Goal: Task Accomplishment & Management: Manage account settings

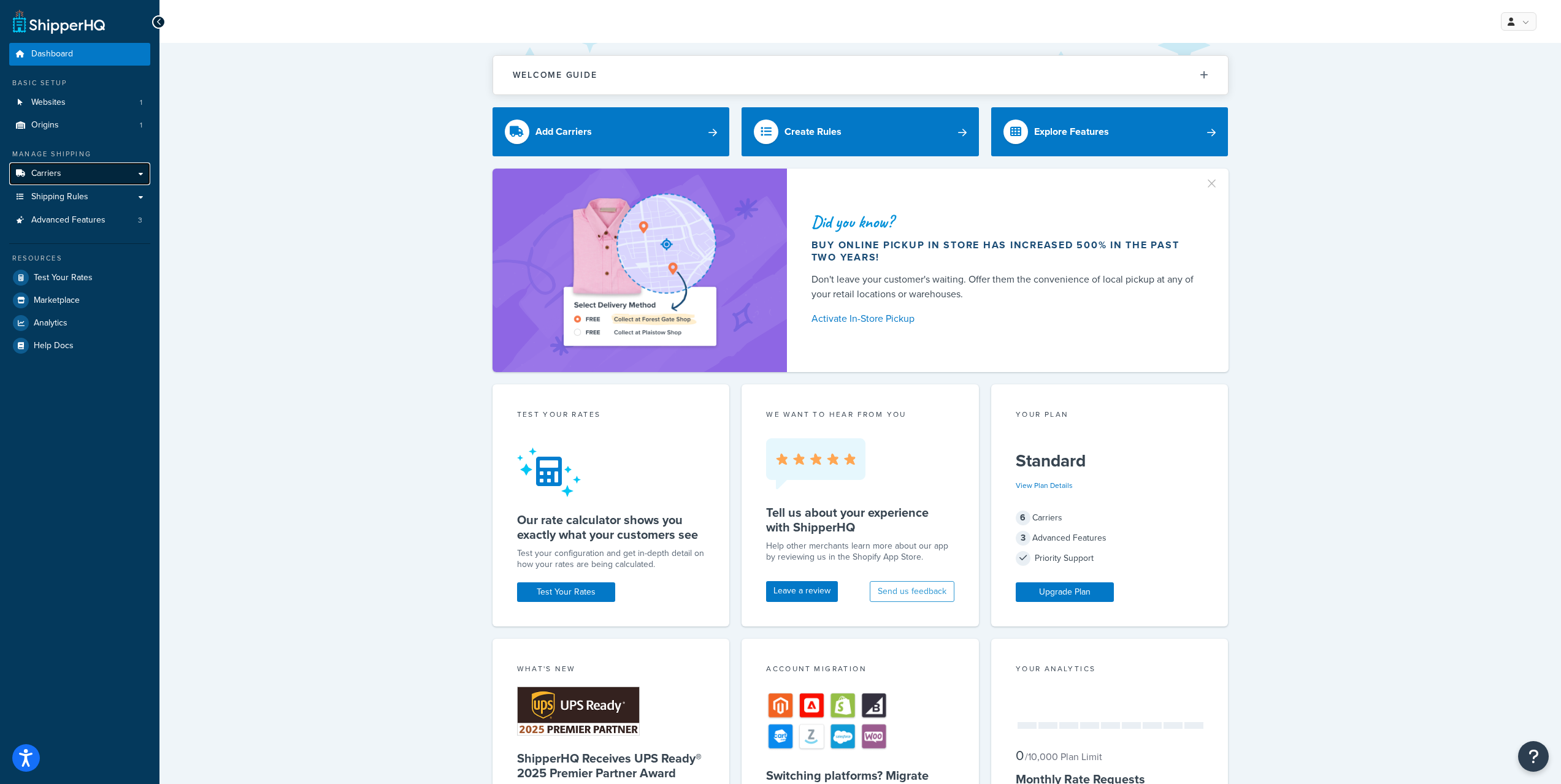
click at [53, 174] on span "Carriers" at bounding box center [46, 173] width 30 height 10
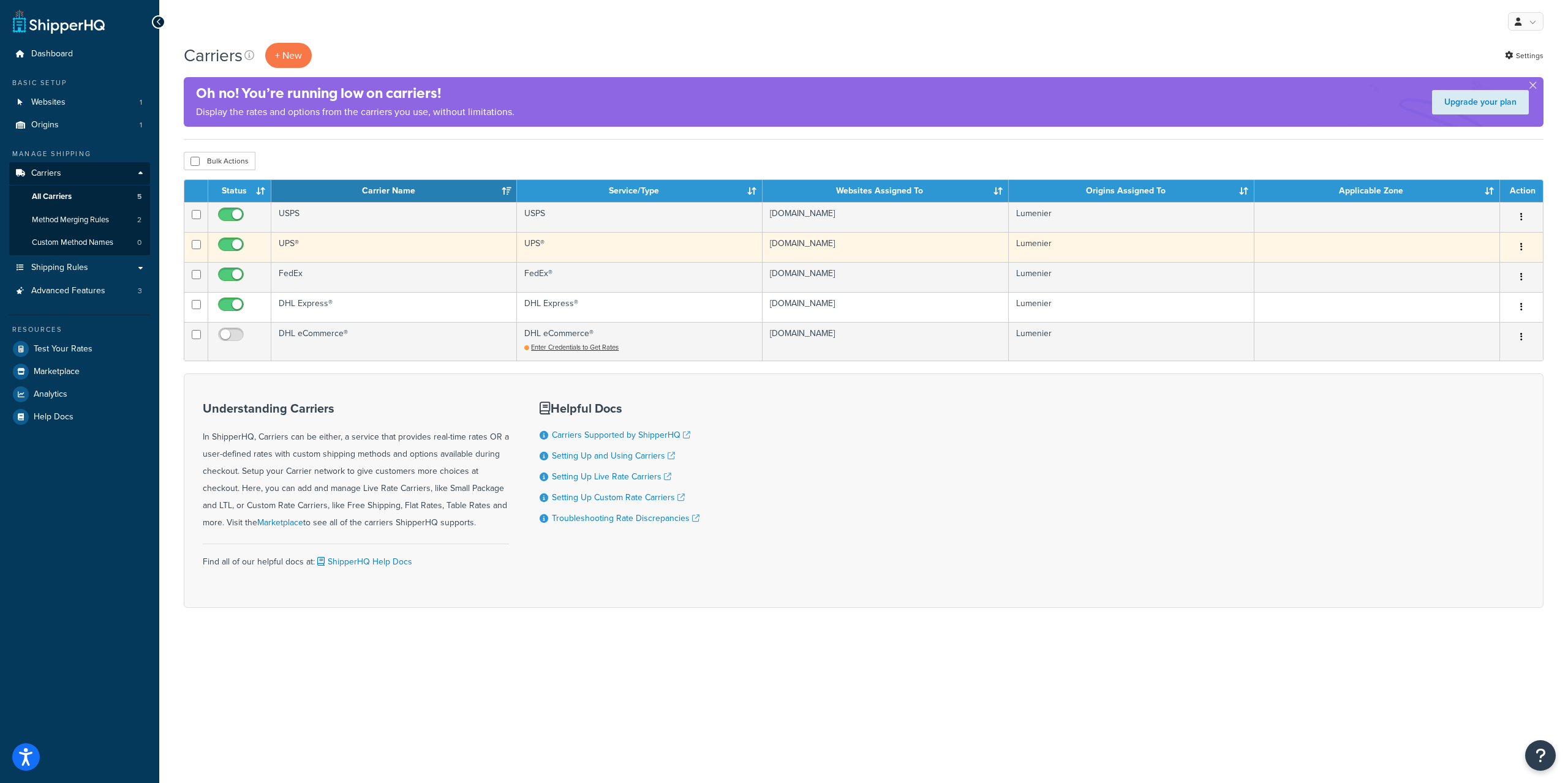
click at [1525, 251] on button "button" at bounding box center [1521, 247] width 17 height 20
click at [1478, 277] on link "Edit" at bounding box center [1472, 271] width 97 height 25
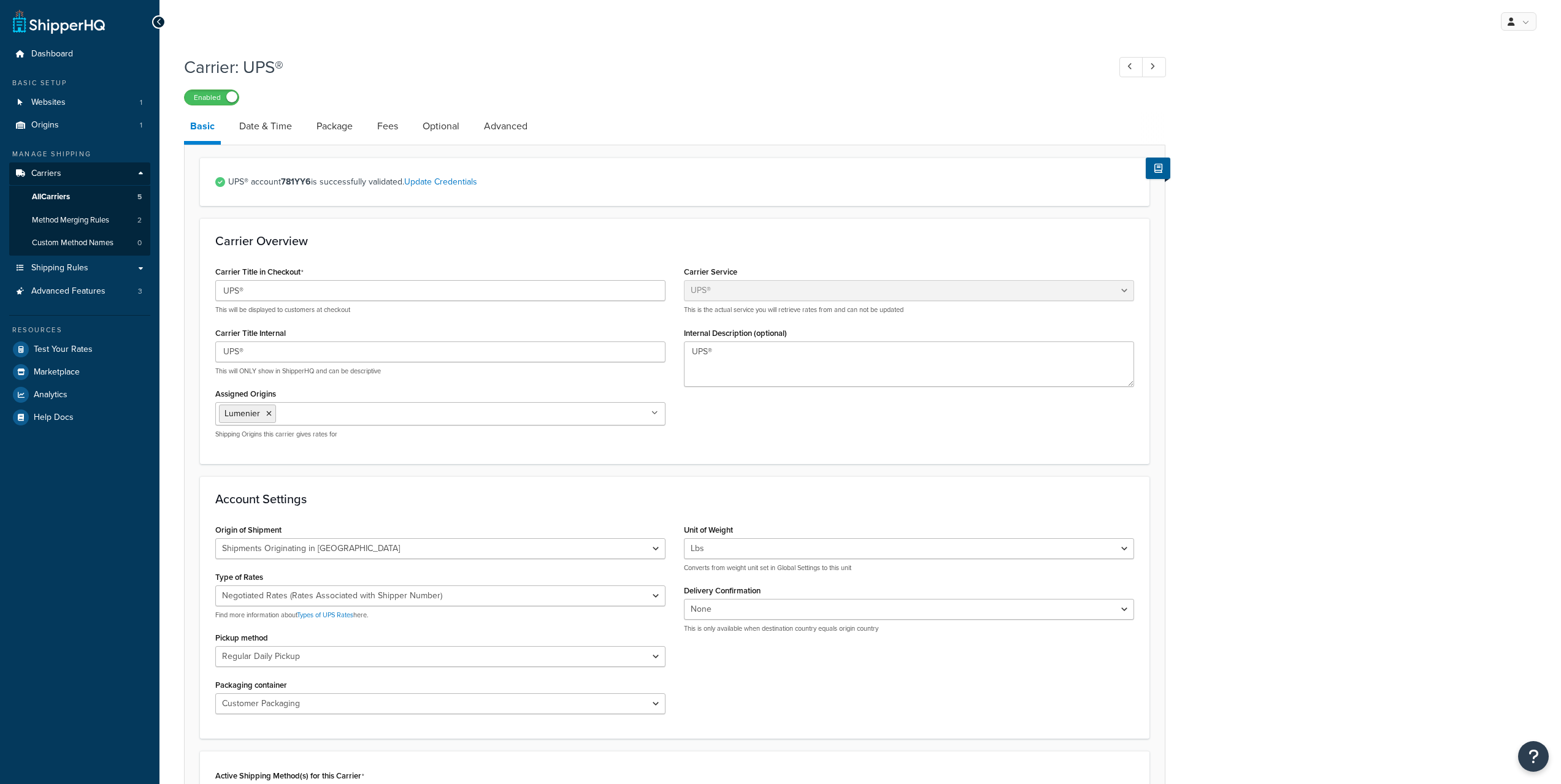
select select "ups"
select select "us"
click at [297, 183] on strong "781YY6" at bounding box center [296, 182] width 30 height 13
copy strong "781YY6"
